Goal: Check status

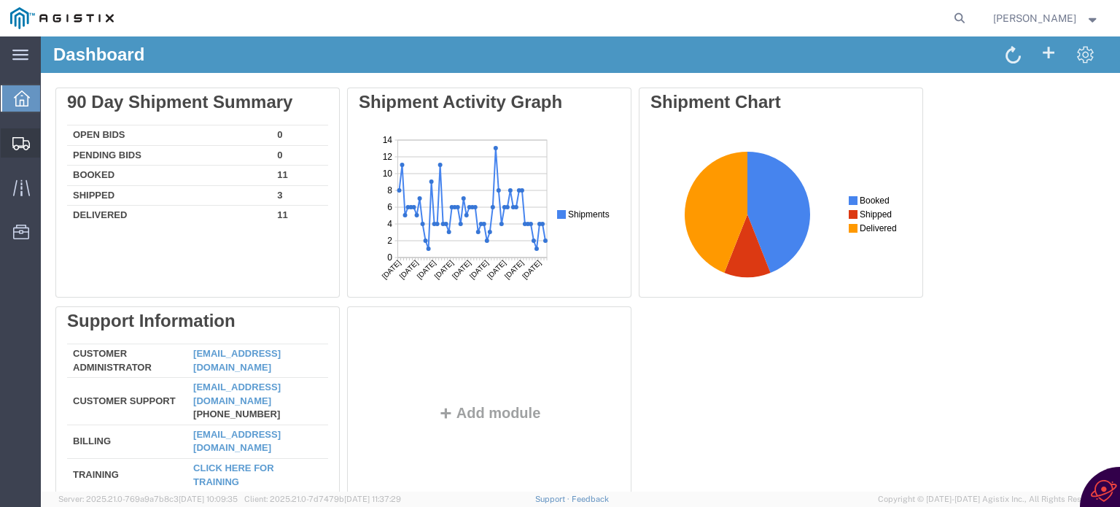
click at [15, 141] on icon at bounding box center [21, 143] width 18 height 13
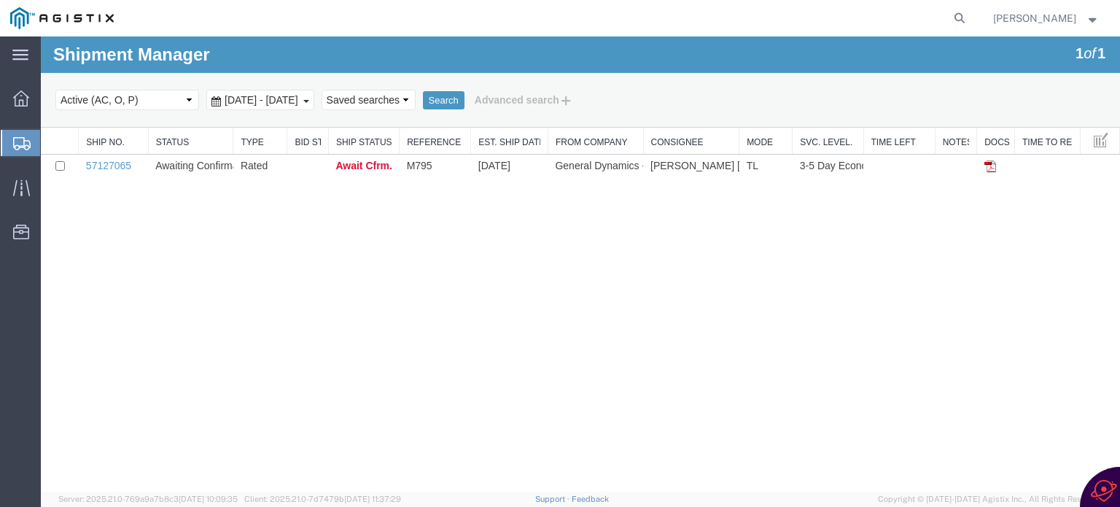
click at [190, 104] on select "Select status Active (AC, O, P) All Approved Awaiting Confirmation (AC) Booked …" at bounding box center [127, 100] width 144 height 20
select select "ALL"
click at [55, 90] on select "Select status Active (AC, O, P) All Approved Awaiting Confirmation (AC) Booked …" at bounding box center [127, 100] width 144 height 20
click at [248, 166] on td "Rated" at bounding box center [260, 167] width 54 height 24
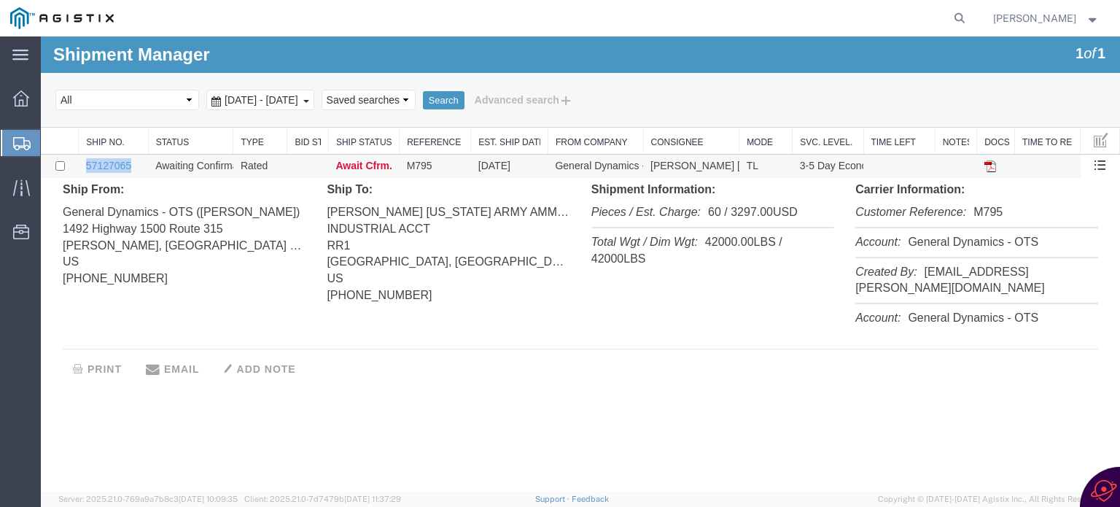
drag, startPoint x: 138, startPoint y: 165, endPoint x: 83, endPoint y: 158, distance: 55.1
click at [83, 158] on td "57127065" at bounding box center [113, 167] width 69 height 24
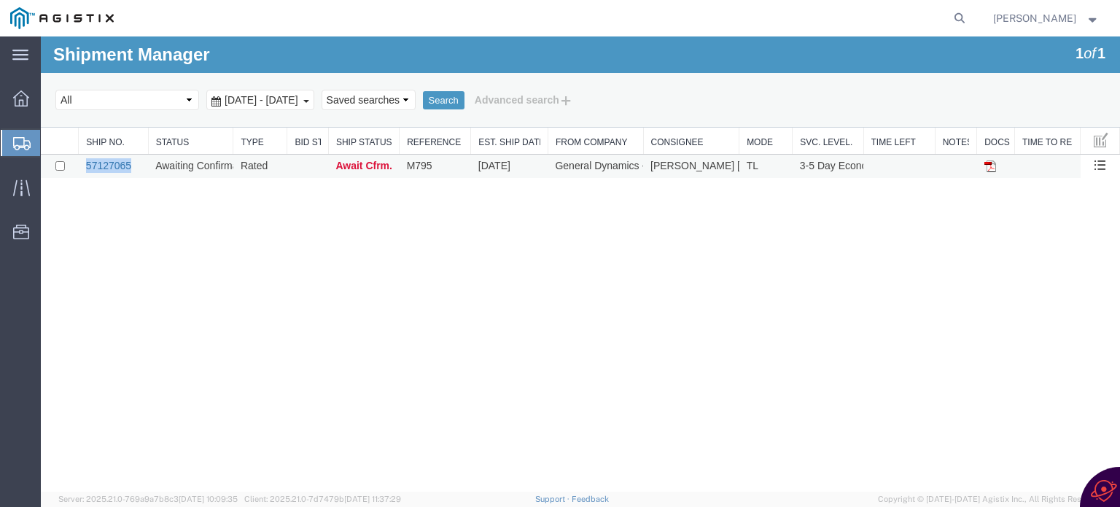
copy link "57127065"
click at [371, 170] on span "Await Cfrm." at bounding box center [364, 166] width 57 height 12
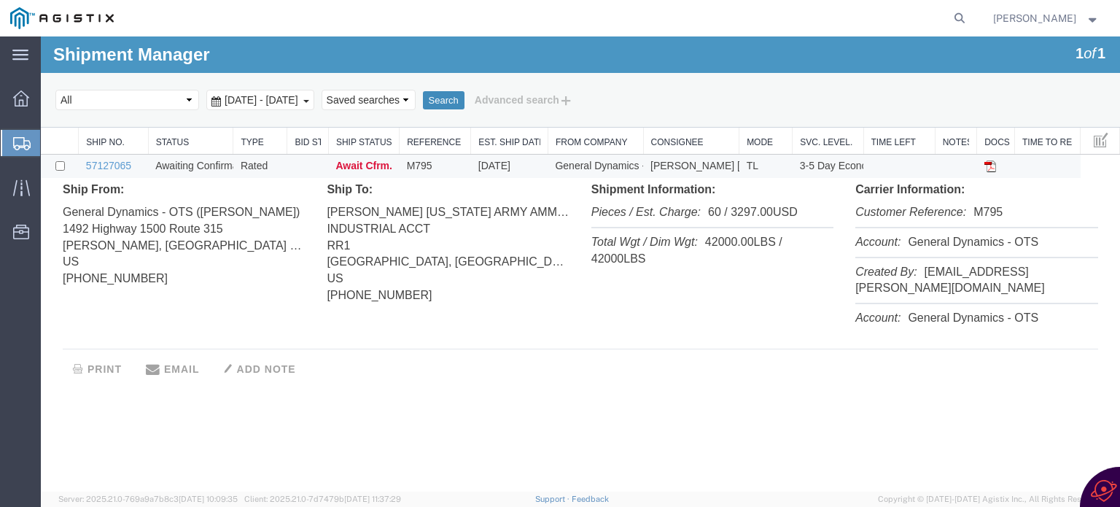
click at [465, 101] on button "Search" at bounding box center [444, 100] width 42 height 19
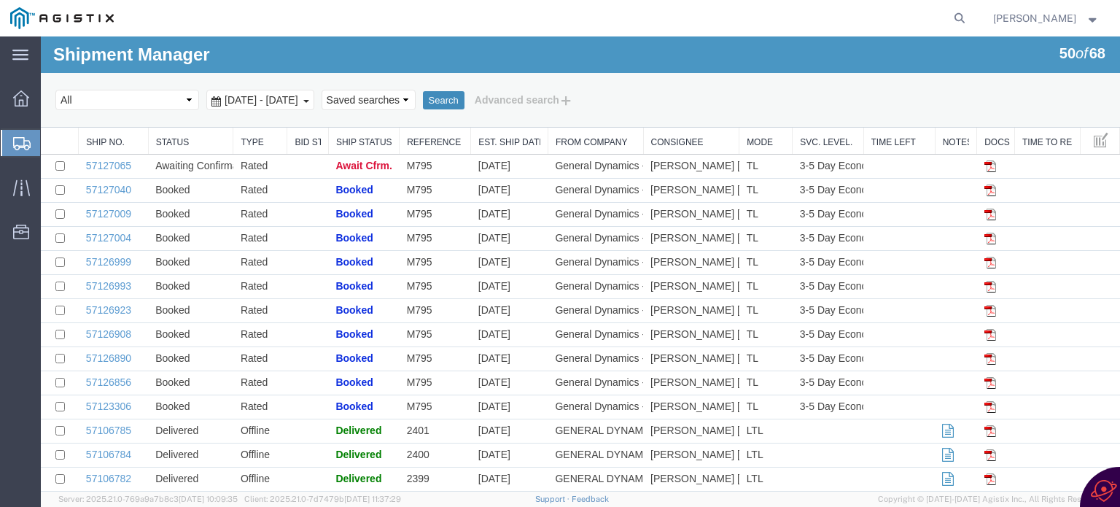
click at [465, 98] on button "Search" at bounding box center [444, 100] width 42 height 19
click at [1062, 21] on span "[PERSON_NAME]" at bounding box center [1034, 18] width 83 height 16
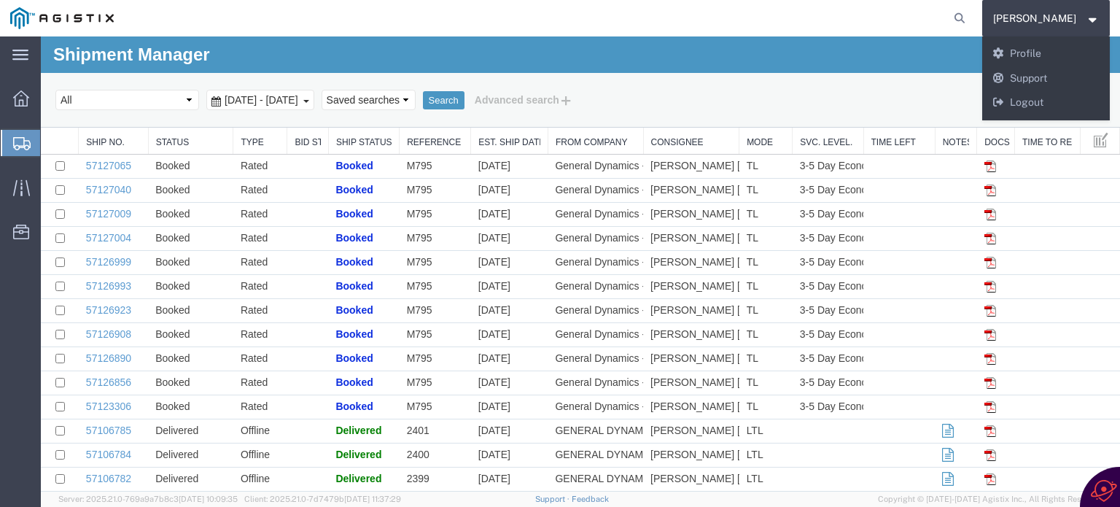
click at [1059, 21] on span "[PERSON_NAME]" at bounding box center [1034, 18] width 83 height 16
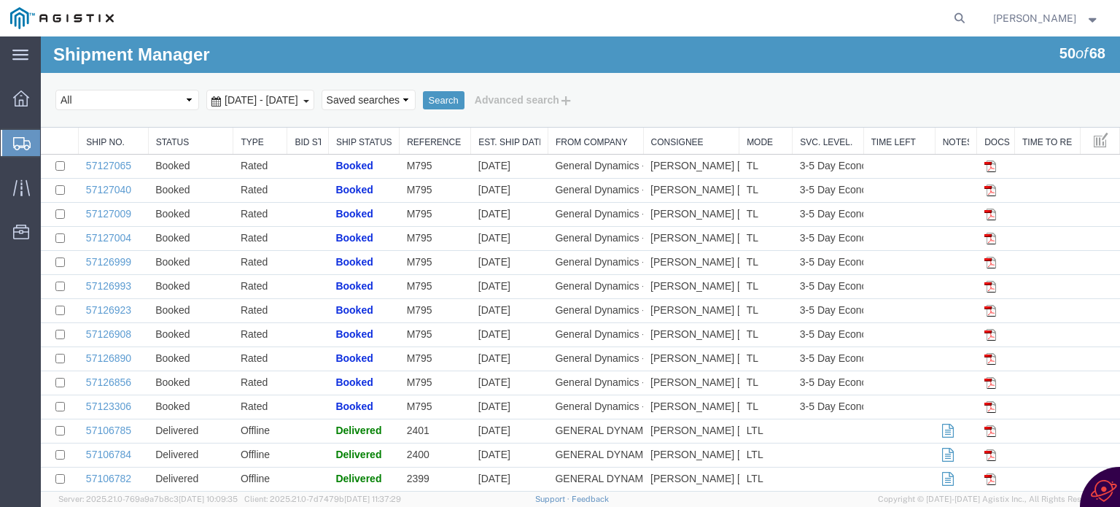
click at [1087, 20] on strong "button" at bounding box center [1093, 17] width 13 height 5
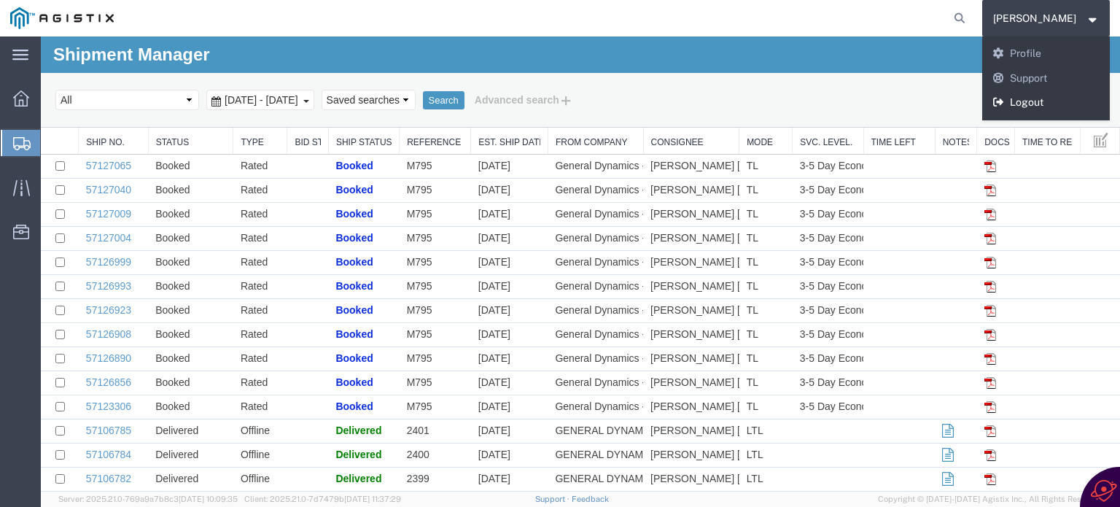
click at [1048, 105] on link "Logout" at bounding box center [1046, 102] width 128 height 25
